Goal: Transaction & Acquisition: Register for event/course

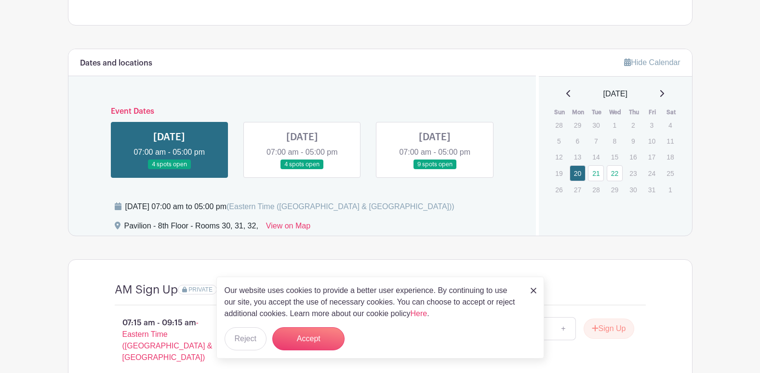
scroll to position [723, 0]
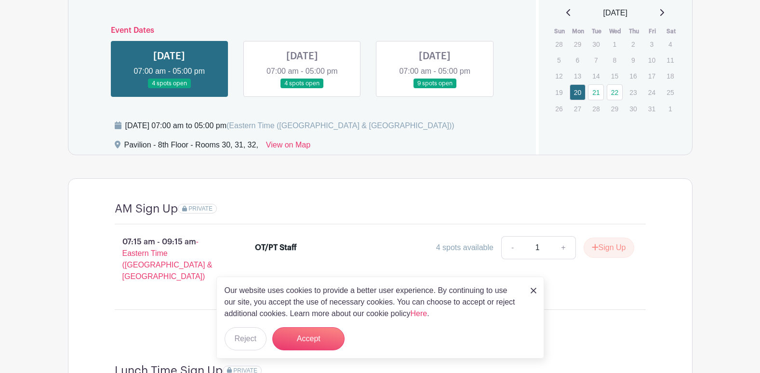
click at [169, 89] on link at bounding box center [169, 89] width 0 height 0
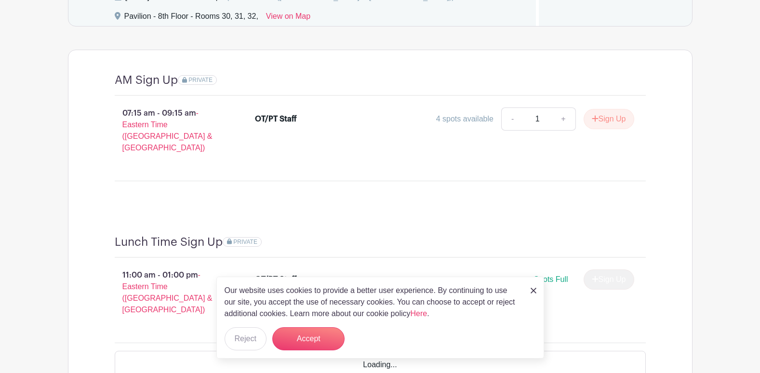
scroll to position [916, 0]
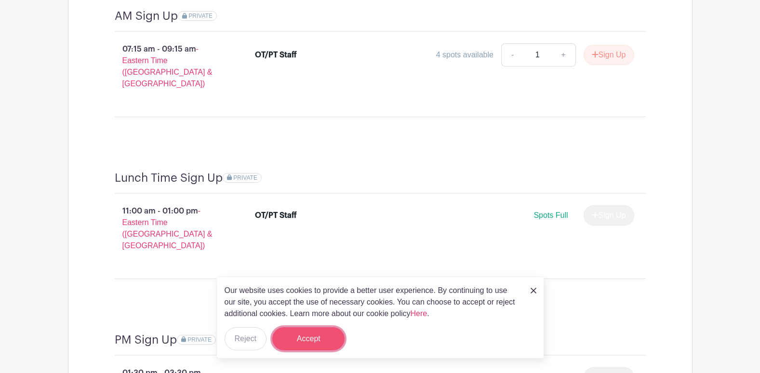
click at [317, 341] on button "Accept" at bounding box center [308, 338] width 72 height 23
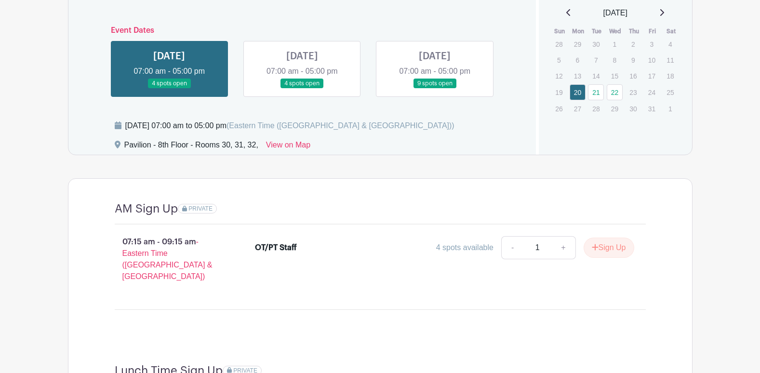
scroll to position [751, 0]
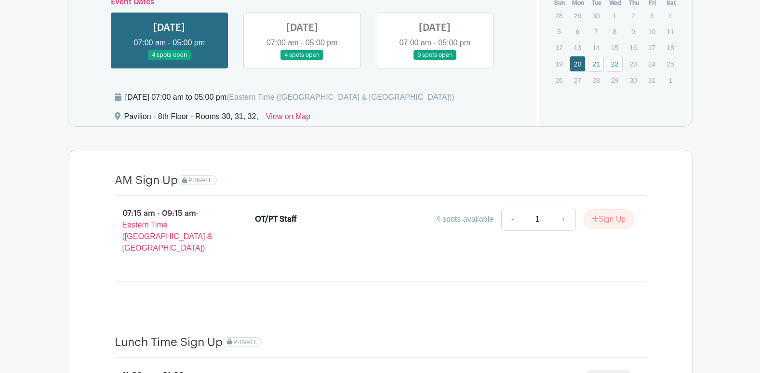
click at [302, 60] on link at bounding box center [302, 60] width 0 height 0
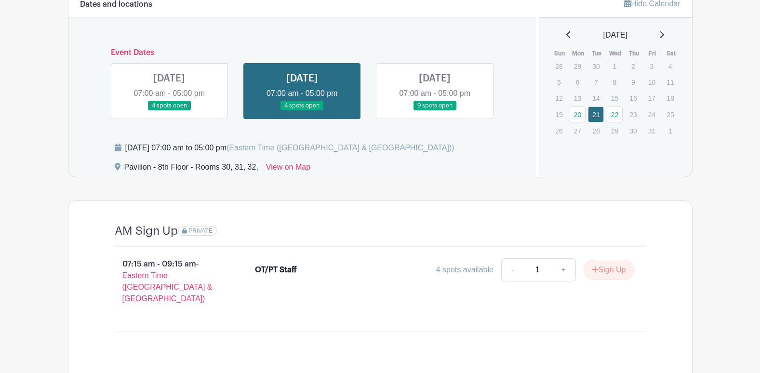
scroll to position [559, 0]
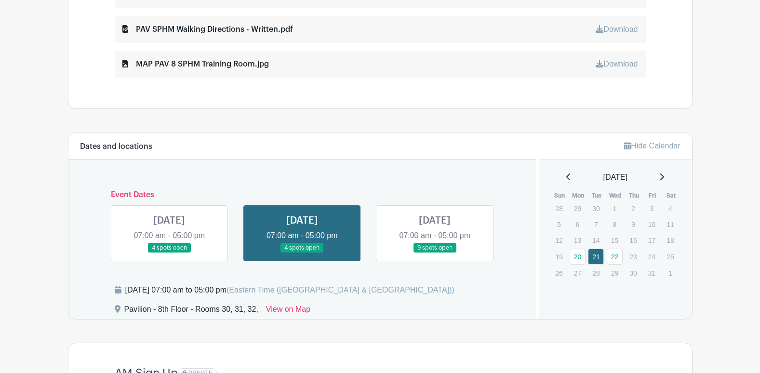
click at [435, 253] on link at bounding box center [435, 253] width 0 height 0
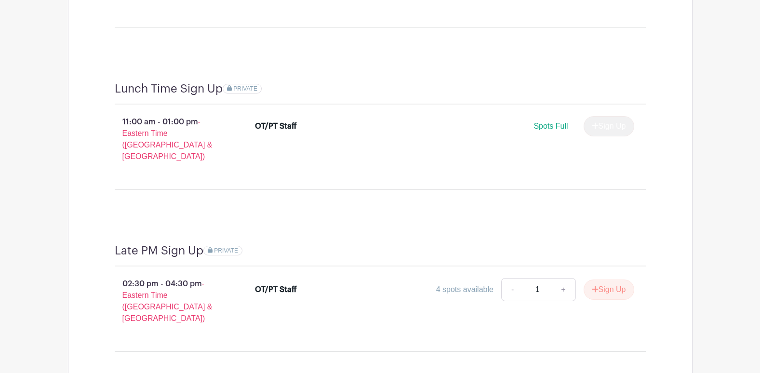
scroll to position [1041, 0]
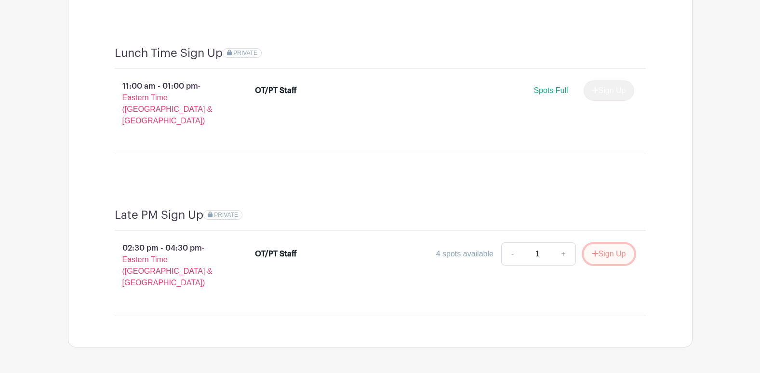
click at [609, 244] on button "Sign Up" at bounding box center [609, 254] width 51 height 20
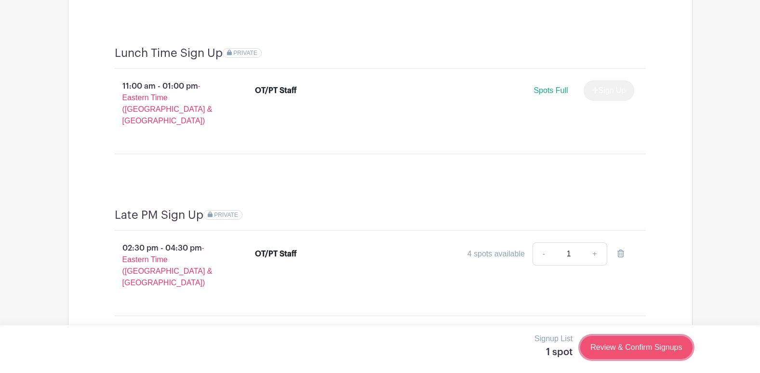
click at [622, 345] on link "Review & Confirm Signups" at bounding box center [636, 347] width 112 height 23
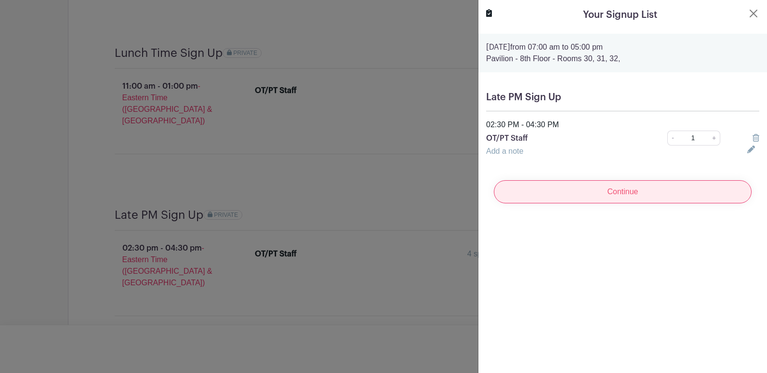
click at [614, 194] on input "Continue" at bounding box center [623, 191] width 258 height 23
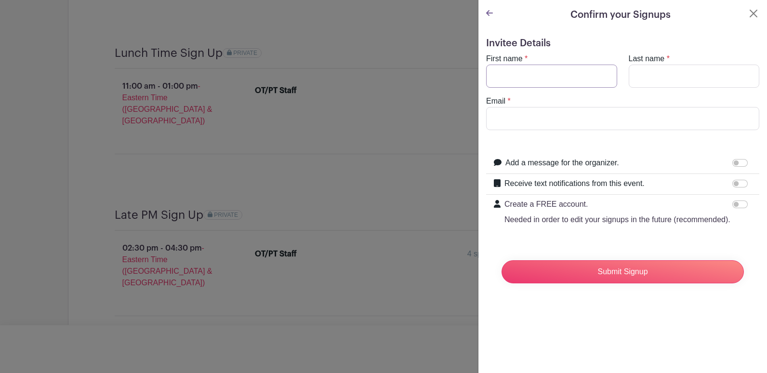
click at [545, 76] on input "First name" at bounding box center [551, 76] width 131 height 23
type input "m"
type input "[PERSON_NAME]"
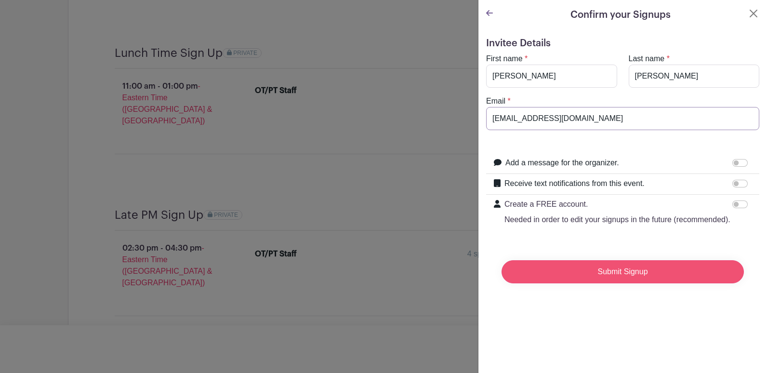
type input "[EMAIL_ADDRESS][DOMAIN_NAME]"
click at [618, 281] on input "Submit Signup" at bounding box center [623, 271] width 242 height 23
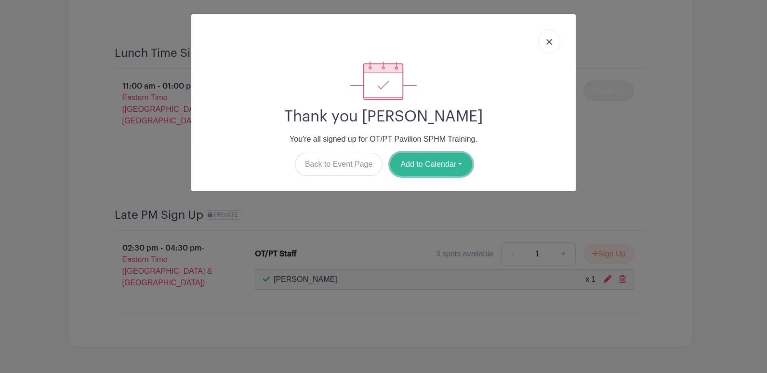
click at [416, 158] on button "Add to Calendar" at bounding box center [431, 164] width 82 height 23
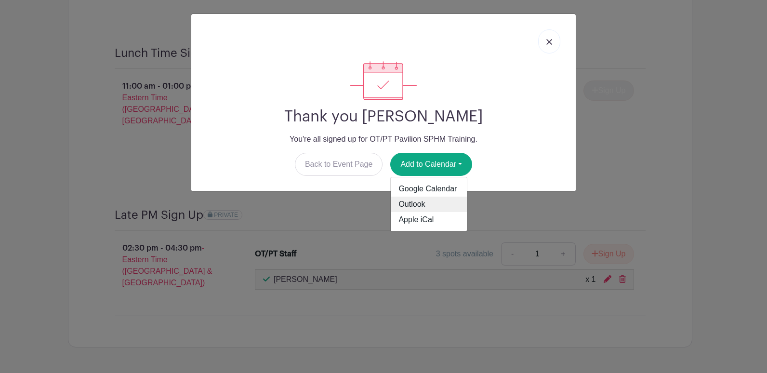
click at [433, 200] on link "Outlook" at bounding box center [429, 204] width 76 height 15
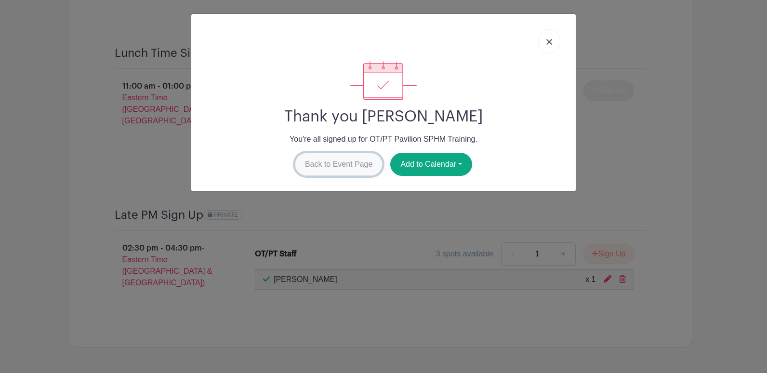
click at [353, 157] on link "Back to Event Page" at bounding box center [339, 164] width 88 height 23
